Goal: Information Seeking & Learning: Find specific fact

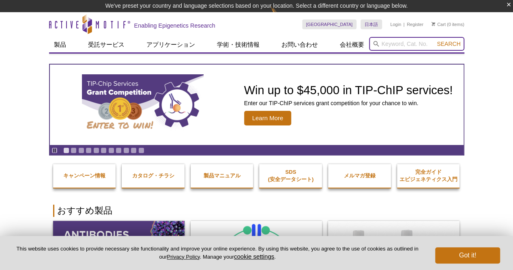
click at [402, 39] on input "search" at bounding box center [416, 44] width 95 height 14
type input "61638"
click at [434, 40] on button "Search" at bounding box center [448, 43] width 28 height 7
